Goal: Communication & Community: Answer question/provide support

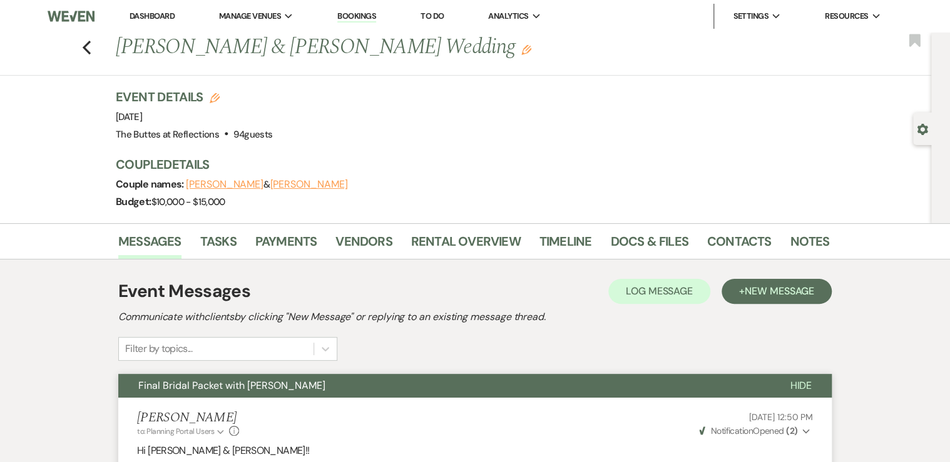
drag, startPoint x: 150, startPoint y: 14, endPoint x: 158, endPoint y: 14, distance: 7.5
click at [151, 14] on link "Dashboard" at bounding box center [152, 16] width 45 height 11
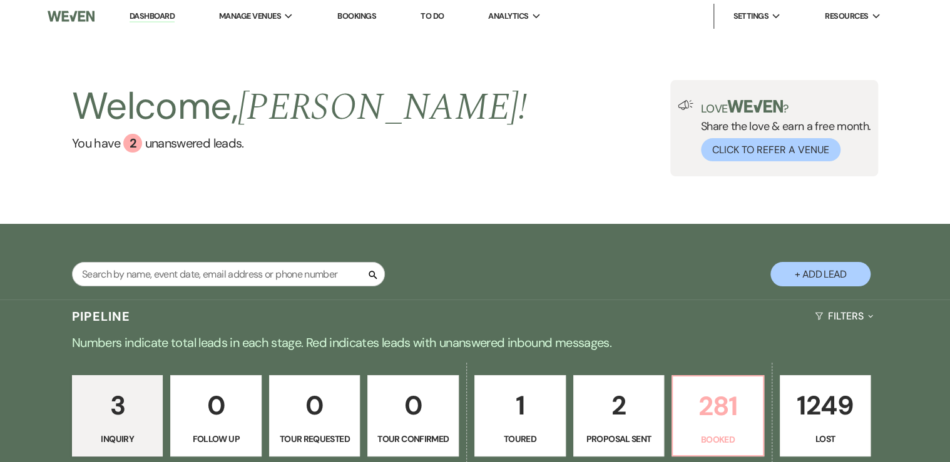
click at [708, 393] on p "281" at bounding box center [717, 406] width 75 height 42
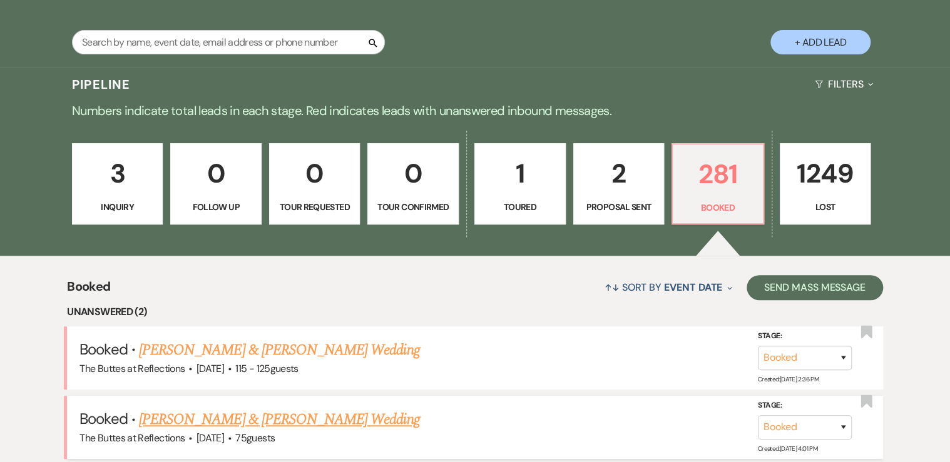
scroll to position [250, 0]
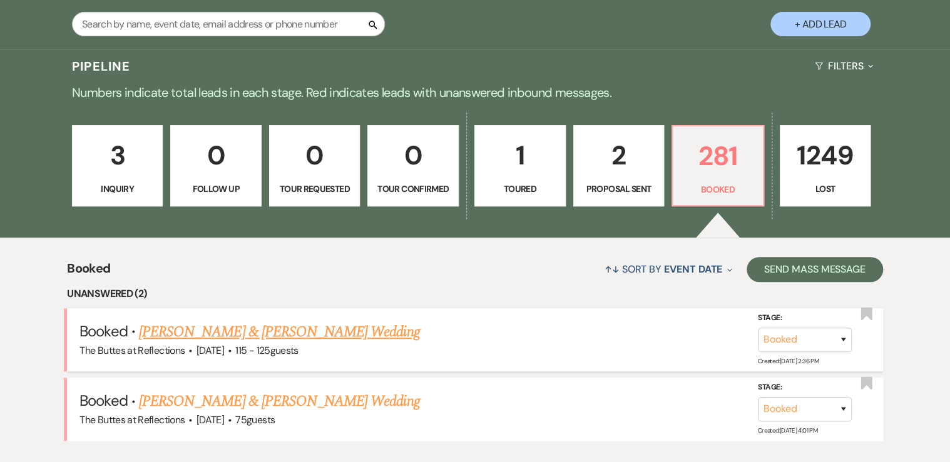
click at [212, 334] on link "[PERSON_NAME] & [PERSON_NAME] Wedding" at bounding box center [279, 332] width 280 height 23
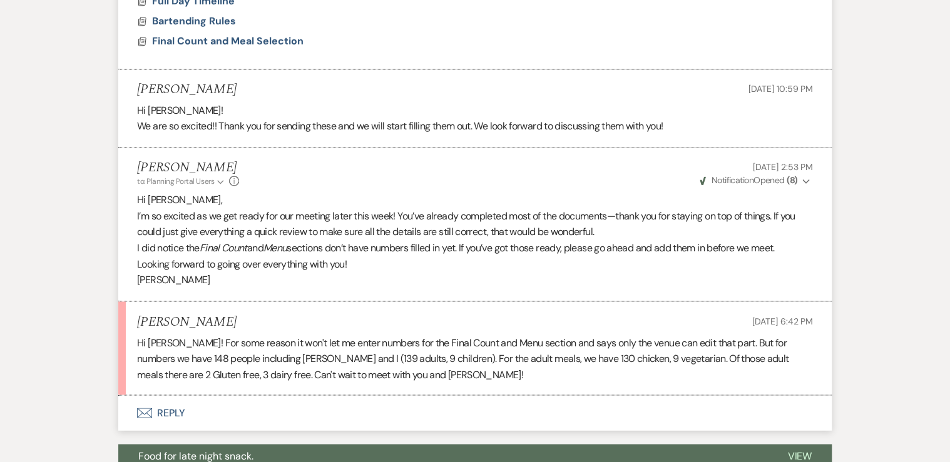
scroll to position [876, 0]
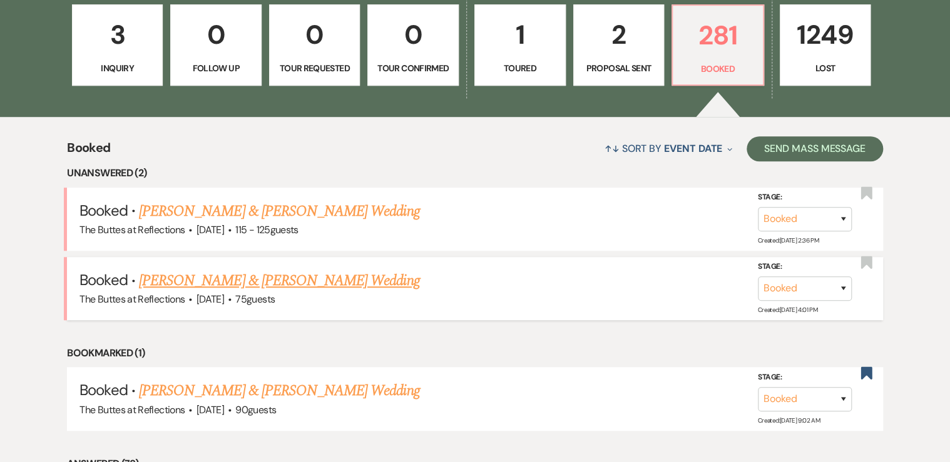
scroll to position [401, 0]
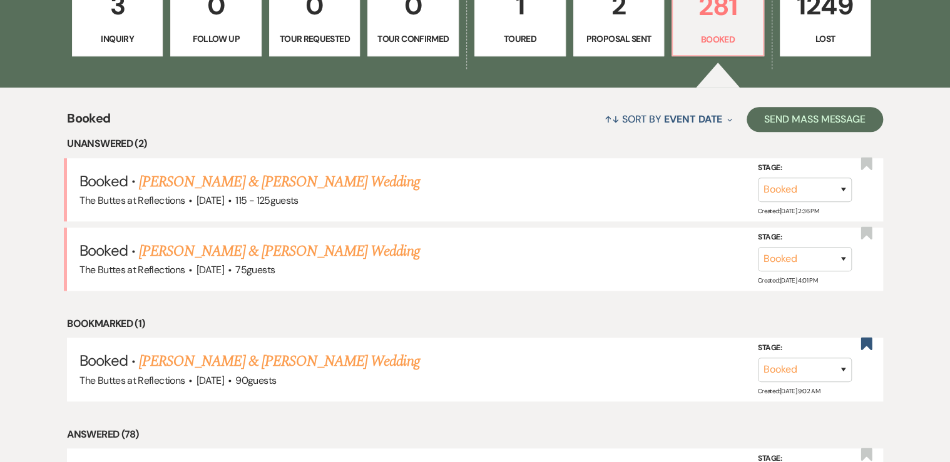
drag, startPoint x: 232, startPoint y: 251, endPoint x: 237, endPoint y: 259, distance: 9.2
click at [232, 251] on link "[PERSON_NAME] & [PERSON_NAME] Wedding" at bounding box center [279, 251] width 280 height 23
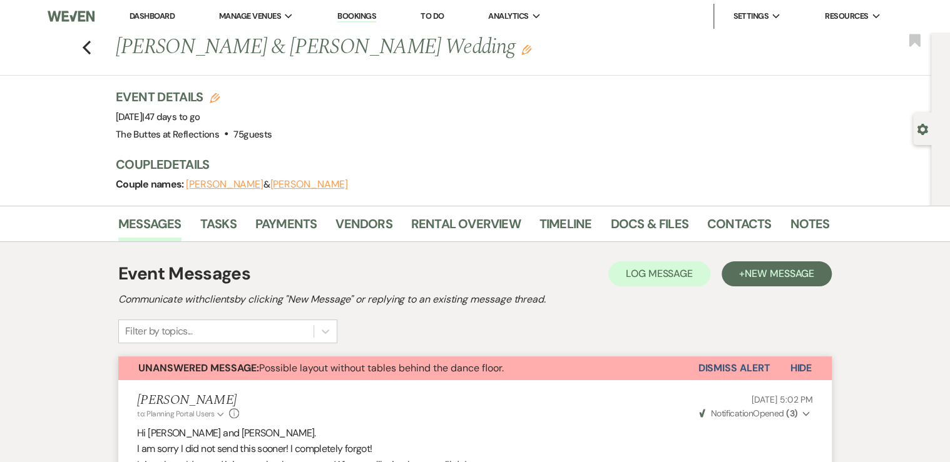
click at [156, 13] on link "Dashboard" at bounding box center [152, 16] width 45 height 11
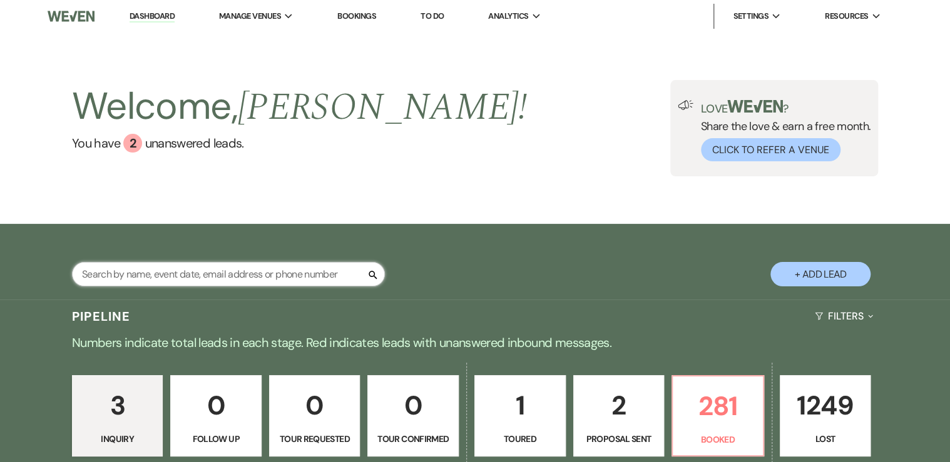
click at [135, 273] on input "text" at bounding box center [228, 274] width 313 height 24
type input "[PERSON_NAME]"
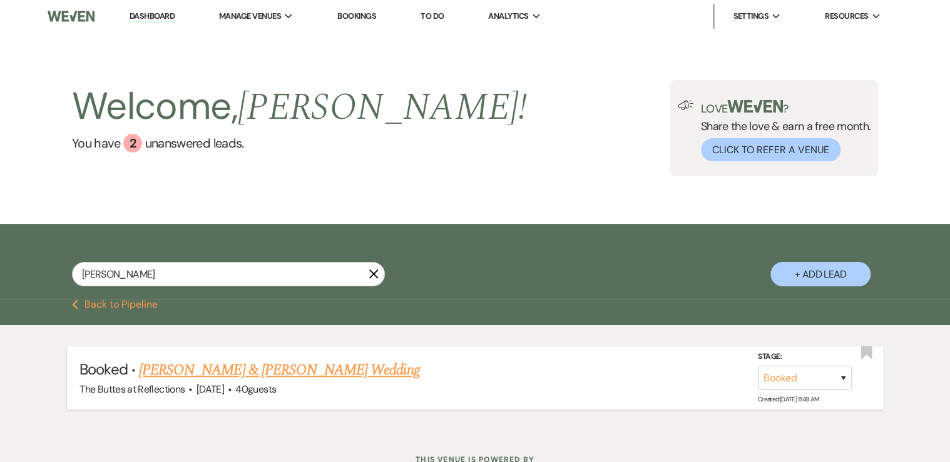
click at [212, 370] on link "[PERSON_NAME] & [PERSON_NAME] Wedding" at bounding box center [279, 370] width 280 height 23
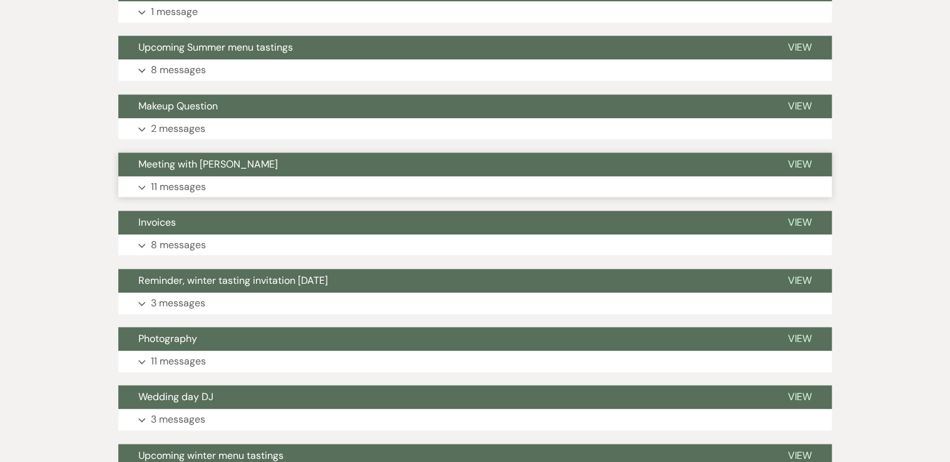
scroll to position [701, 0]
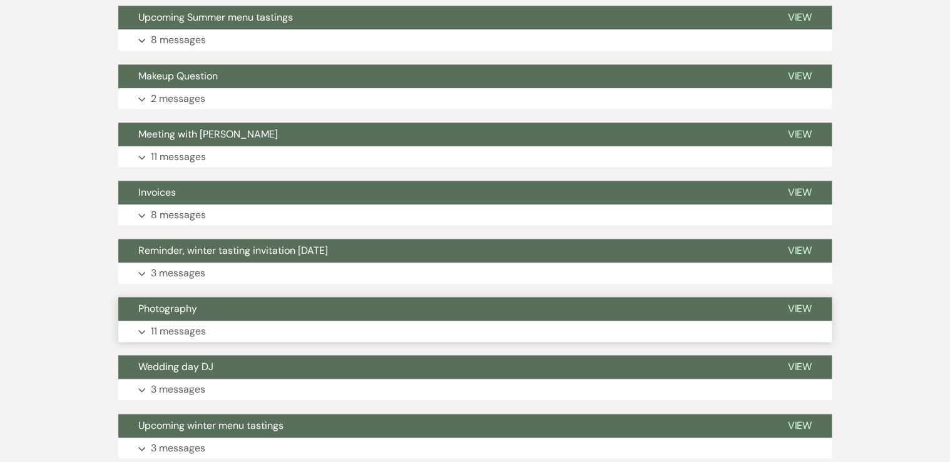
click at [212, 330] on button "Expand 11 messages" at bounding box center [474, 331] width 713 height 21
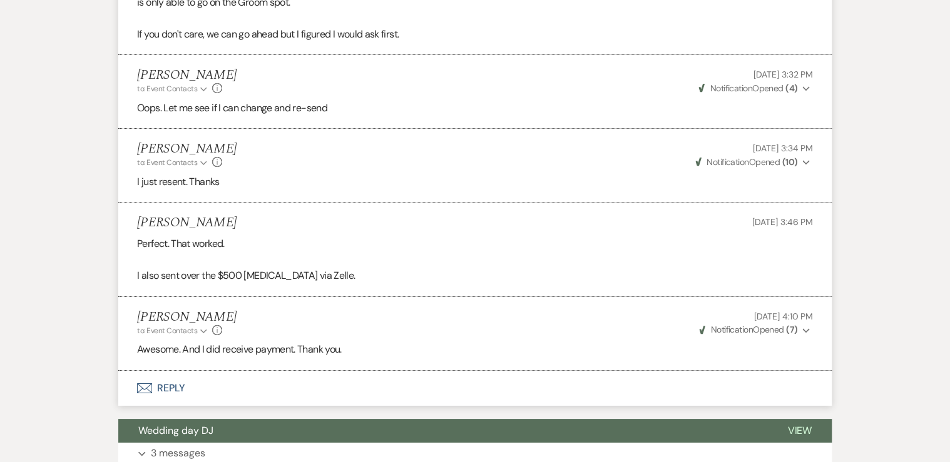
scroll to position [2145, 0]
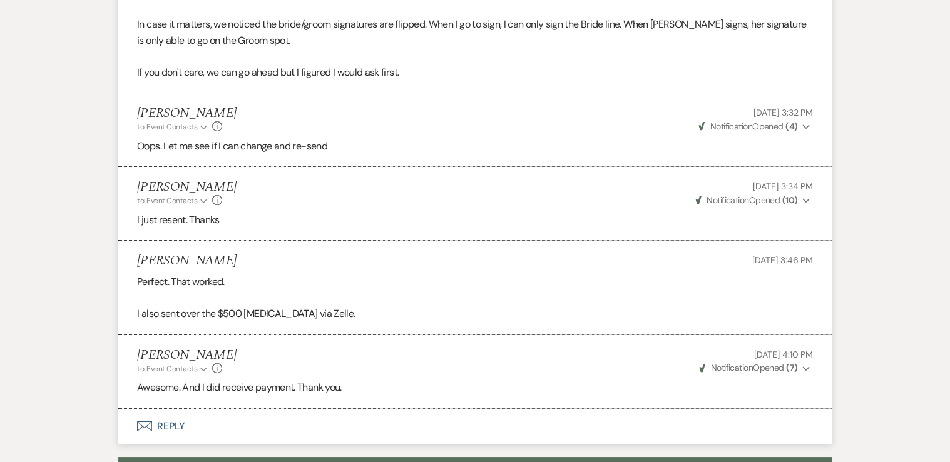
click at [165, 409] on button "Envelope Reply" at bounding box center [474, 426] width 713 height 35
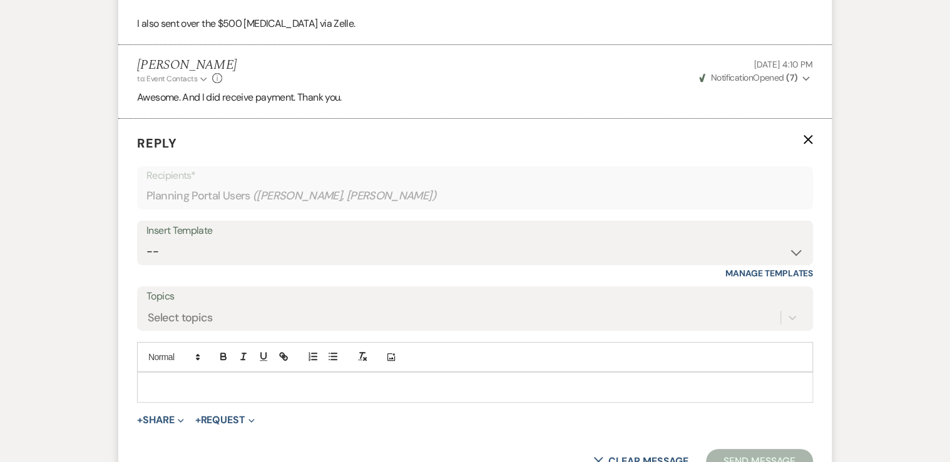
scroll to position [2491, 0]
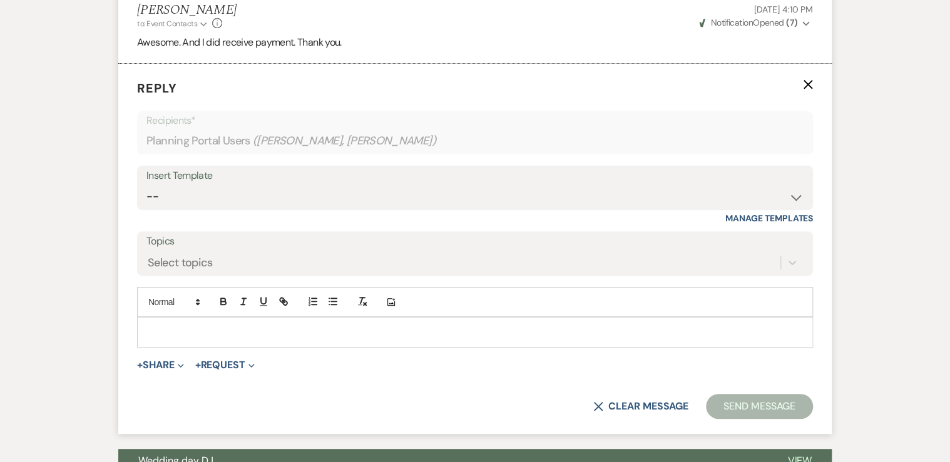
click at [171, 325] on p at bounding box center [475, 332] width 656 height 14
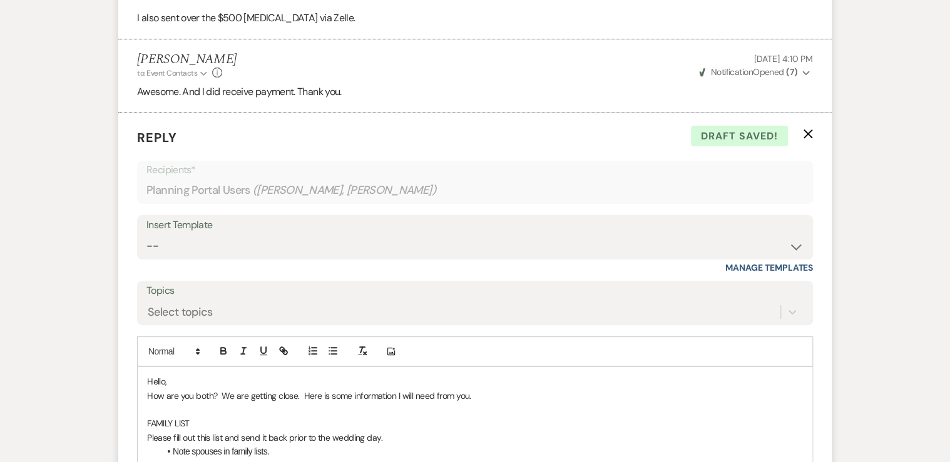
scroll to position [2441, 0]
click at [478, 390] on p "How are you both? We are getting close. Here is some information I will need fr…" at bounding box center [475, 397] width 656 height 14
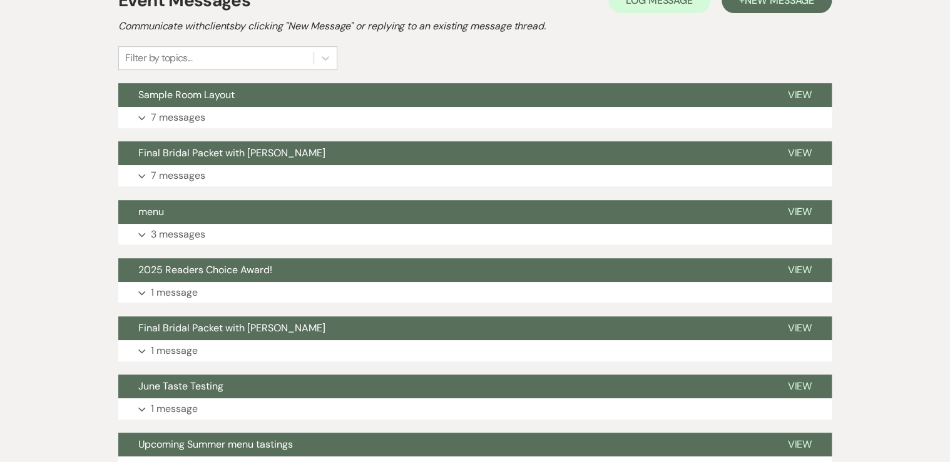
scroll to position [0, 0]
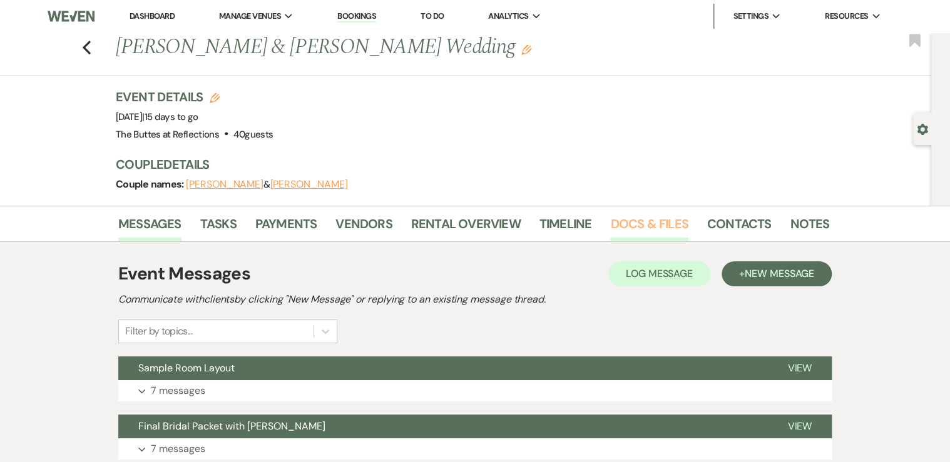
click at [647, 227] on link "Docs & Files" at bounding box center [649, 228] width 78 height 28
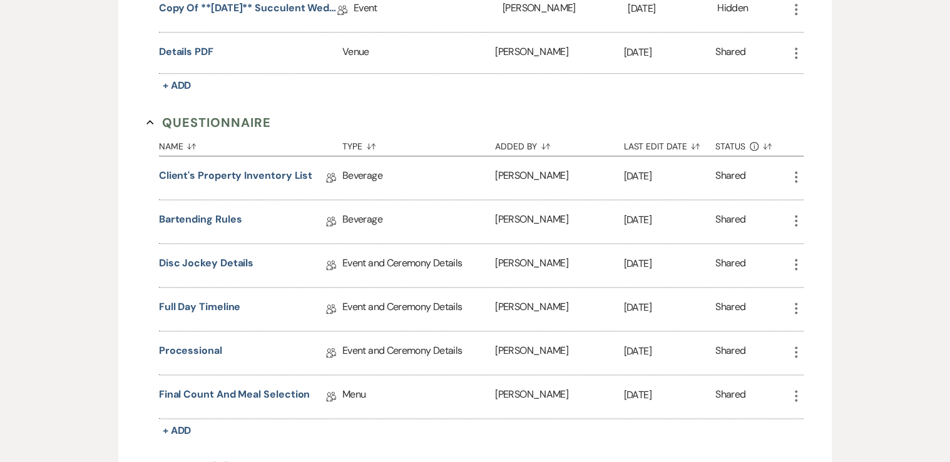
scroll to position [601, 0]
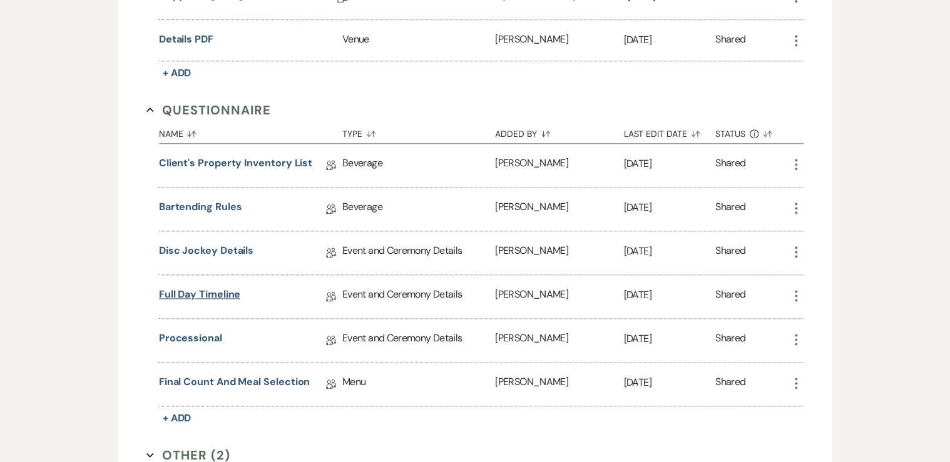
click at [186, 287] on link "Full Day Timeline" at bounding box center [200, 296] width 82 height 19
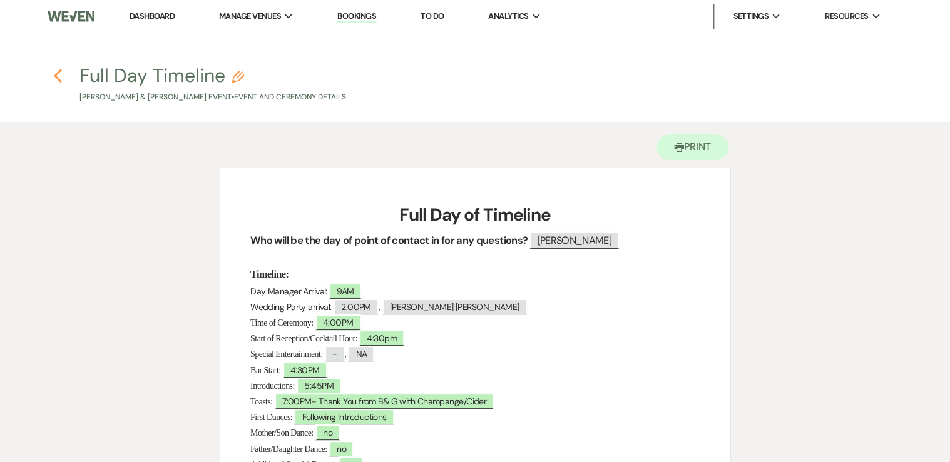
click at [56, 74] on use "button" at bounding box center [58, 76] width 8 height 14
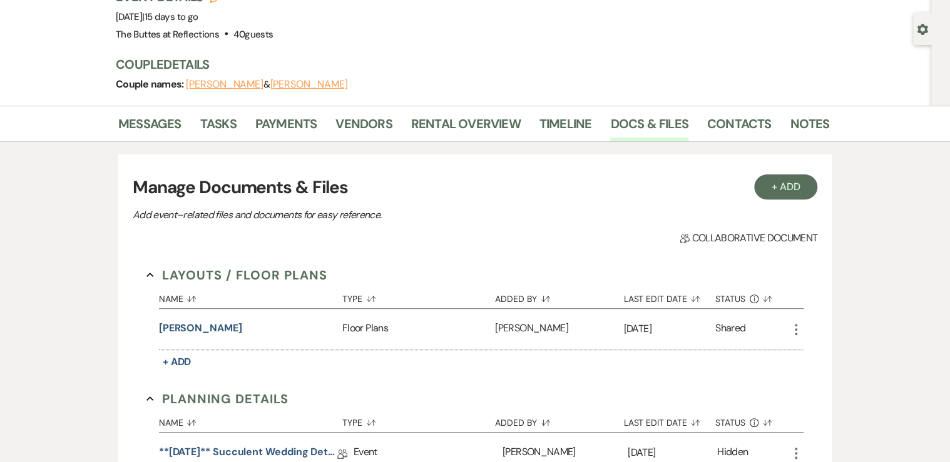
scroll to position [100, 0]
click at [140, 128] on link "Messages" at bounding box center [149, 128] width 63 height 28
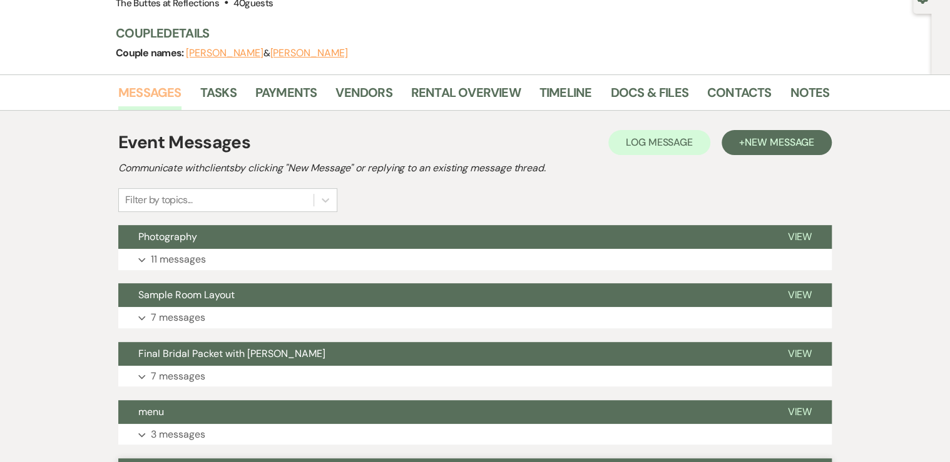
scroll to position [128, 0]
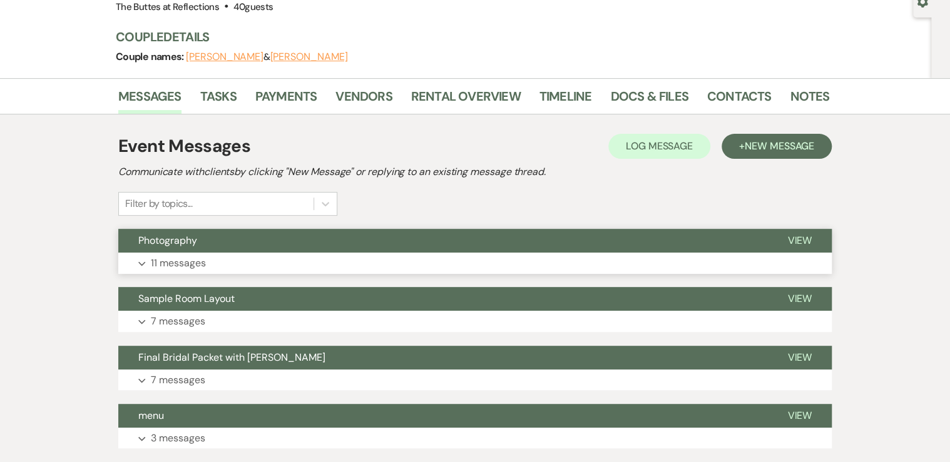
click at [233, 242] on button "Photography" at bounding box center [442, 241] width 649 height 24
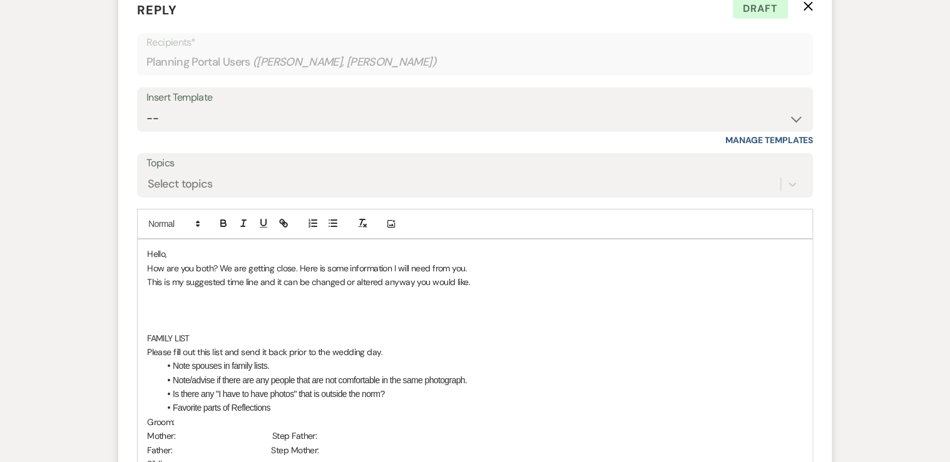
scroll to position [1918, 0]
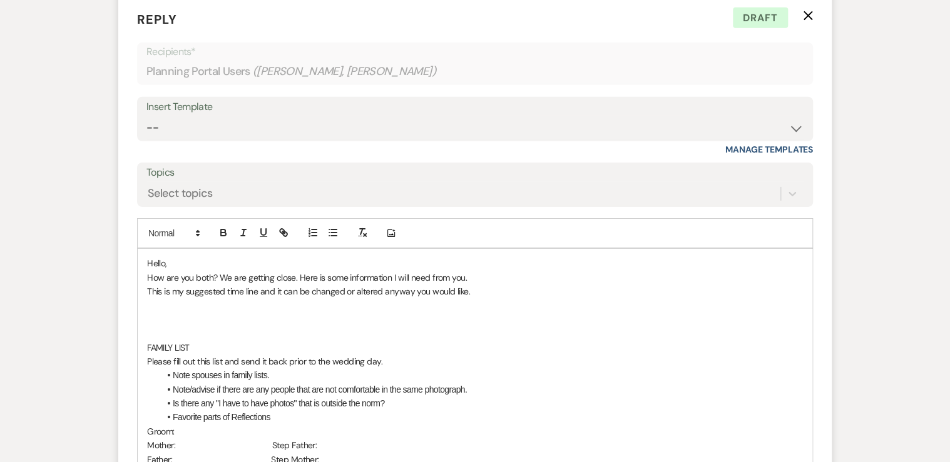
click at [152, 313] on p at bounding box center [475, 320] width 656 height 14
click at [148, 298] on p at bounding box center [475, 305] width 656 height 14
click at [147, 298] on p "330 Retreat to room to freshen up" at bounding box center [475, 305] width 656 height 14
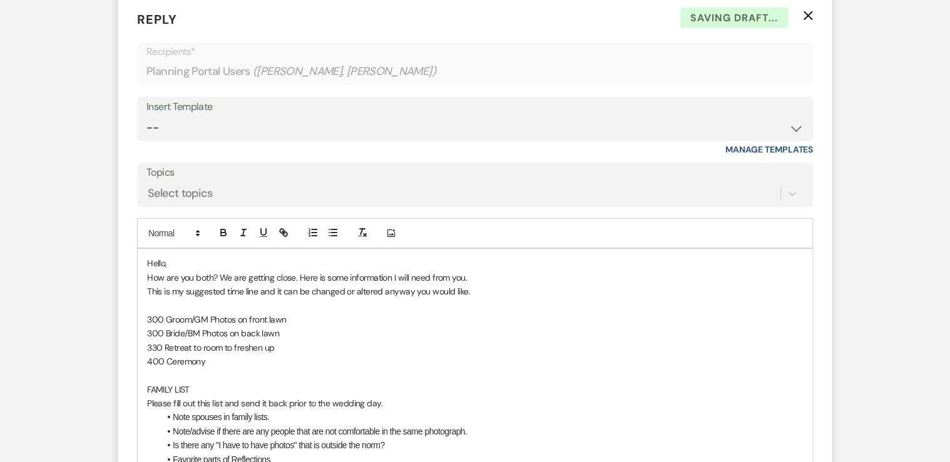
click at [147, 298] on p at bounding box center [475, 305] width 656 height 14
click at [225, 355] on p "400 Ceremony" at bounding box center [475, 362] width 656 height 14
